Goal: Transaction & Acquisition: Purchase product/service

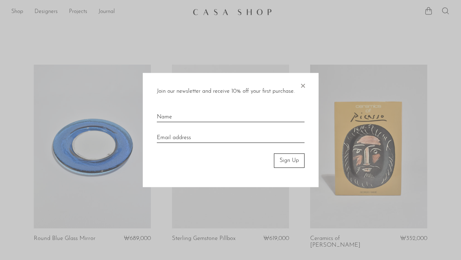
click at [302, 83] on span "×" at bounding box center [302, 84] width 7 height 23
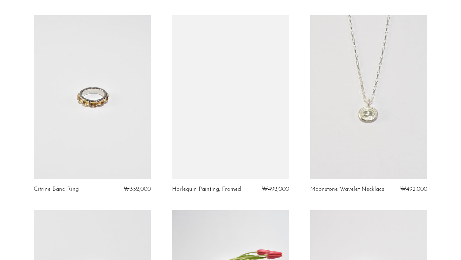
scroll to position [850, 0]
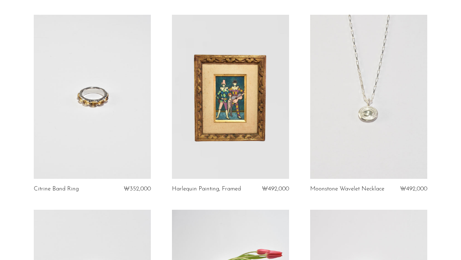
click at [338, 147] on link at bounding box center [368, 97] width 117 height 164
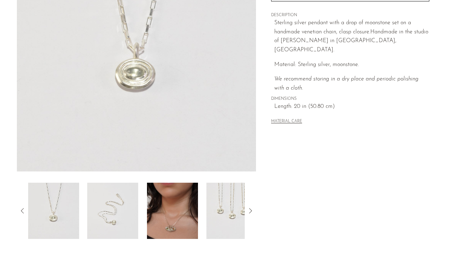
scroll to position [198, 0]
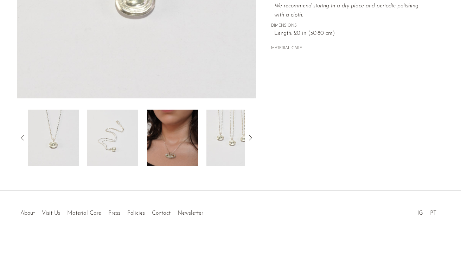
click at [111, 144] on img at bounding box center [112, 138] width 51 height 56
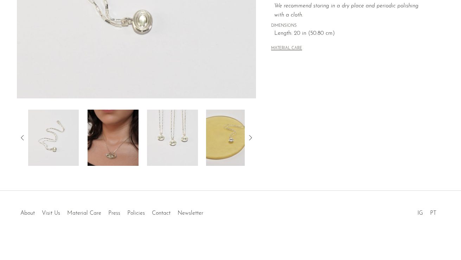
click at [252, 139] on icon at bounding box center [250, 138] width 8 height 8
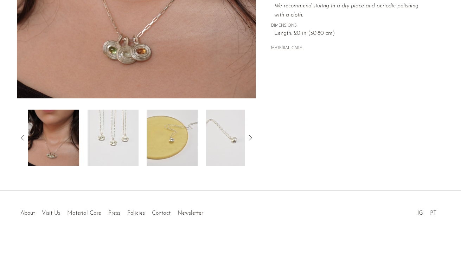
click at [252, 139] on icon at bounding box center [250, 138] width 8 height 8
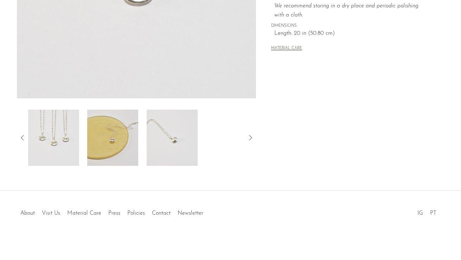
click at [187, 152] on img at bounding box center [172, 138] width 51 height 56
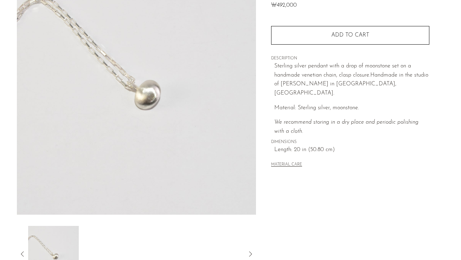
scroll to position [74, 0]
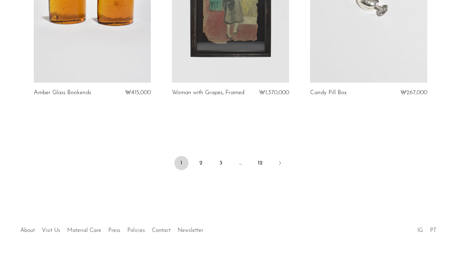
scroll to position [2349, 0]
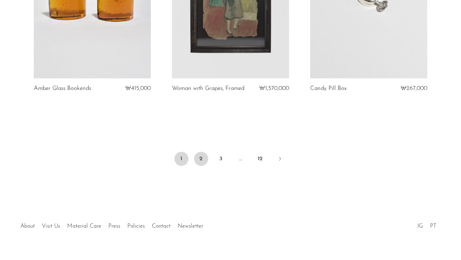
click at [199, 152] on link "2" at bounding box center [201, 159] width 14 height 14
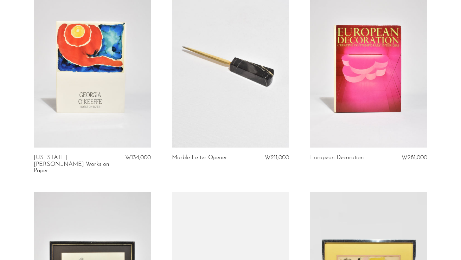
scroll to position [2342, 0]
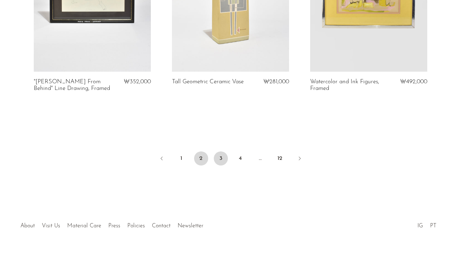
click at [218, 152] on link "3" at bounding box center [221, 159] width 14 height 14
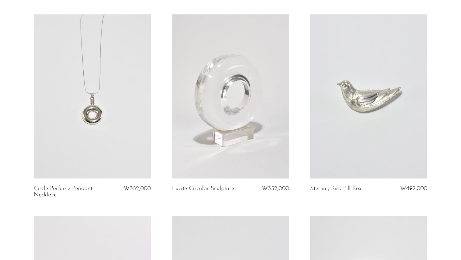
scroll to position [868, 0]
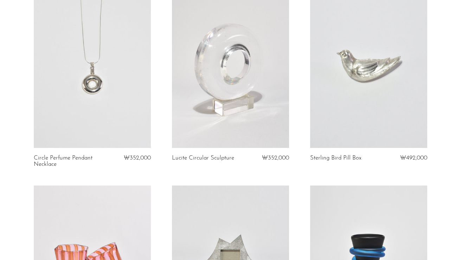
click at [127, 118] on link at bounding box center [92, 66] width 117 height 164
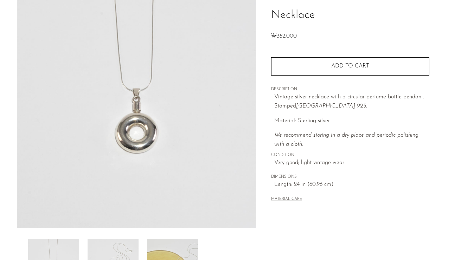
scroll to position [69, 0]
